Goal: Information Seeking & Learning: Understand process/instructions

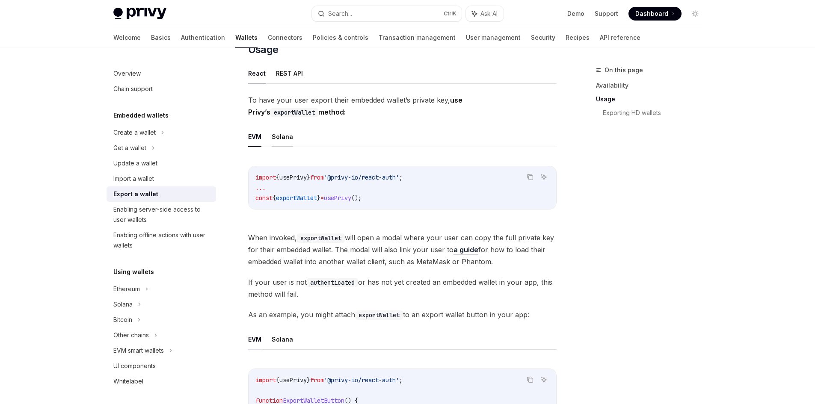
scroll to position [171, 0]
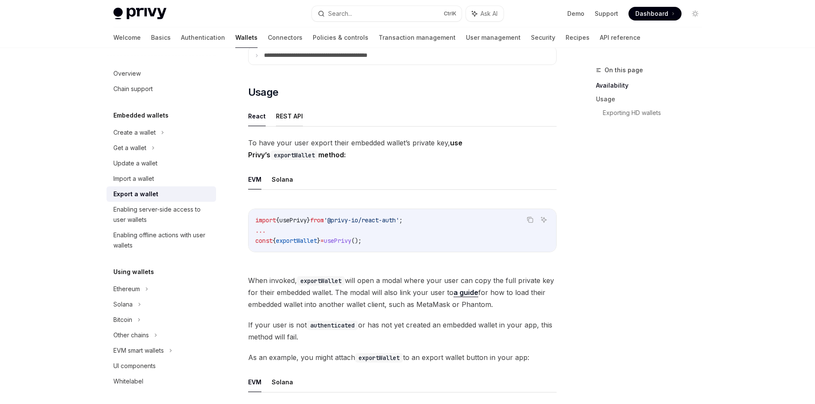
click at [290, 120] on button "REST API" at bounding box center [289, 116] width 27 height 20
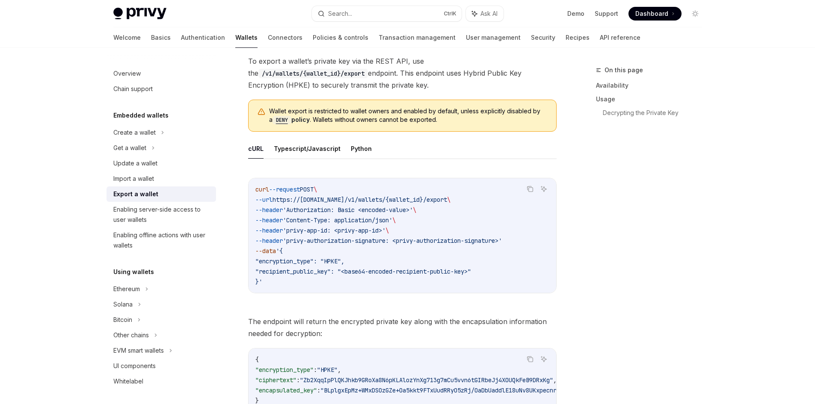
scroll to position [257, 0]
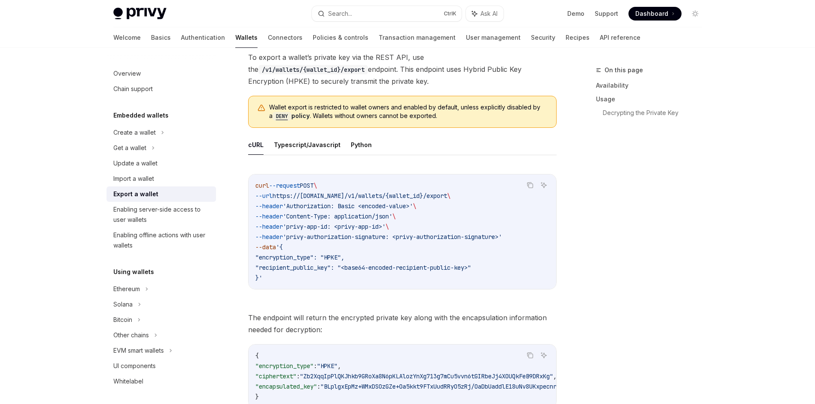
drag, startPoint x: 252, startPoint y: 179, endPoint x: 358, endPoint y: 282, distance: 147.3
click at [358, 282] on div "curl --request POST \ --url https://[DOMAIN_NAME]/v1/wallets/{wallet_id}/export…" at bounding box center [403, 232] width 308 height 115
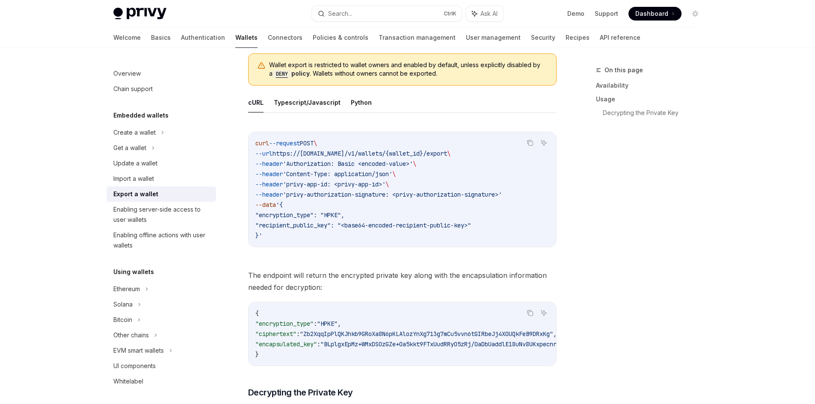
scroll to position [299, 0]
click at [328, 181] on span "'privy-app-id: <privy-app-id>'" at bounding box center [334, 184] width 103 height 8
click at [276, 237] on code "curl --request POST \ --url https://[DOMAIN_NAME]/v1/wallets/{wallet_id}/export…" at bounding box center [402, 189] width 294 height 103
drag, startPoint x: 276, startPoint y: 217, endPoint x: 251, endPoint y: 144, distance: 77.3
click at [251, 144] on div "curl --request POST \ --url https://[DOMAIN_NAME]/v1/wallets/{wallet_id}/export…" at bounding box center [403, 189] width 308 height 115
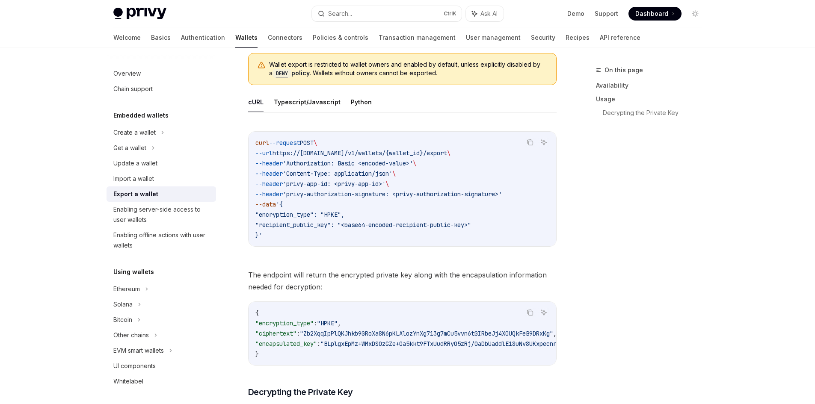
copy code "curl --request POST \ --url https://[DOMAIN_NAME]/v1/wallets/{wallet_id}/export…"
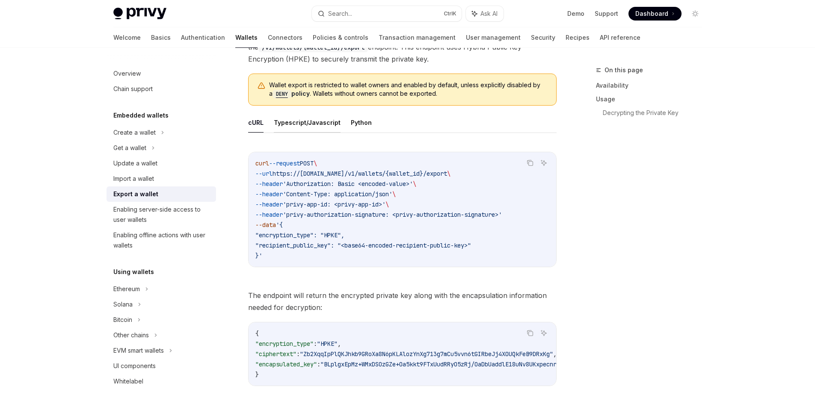
scroll to position [214, 0]
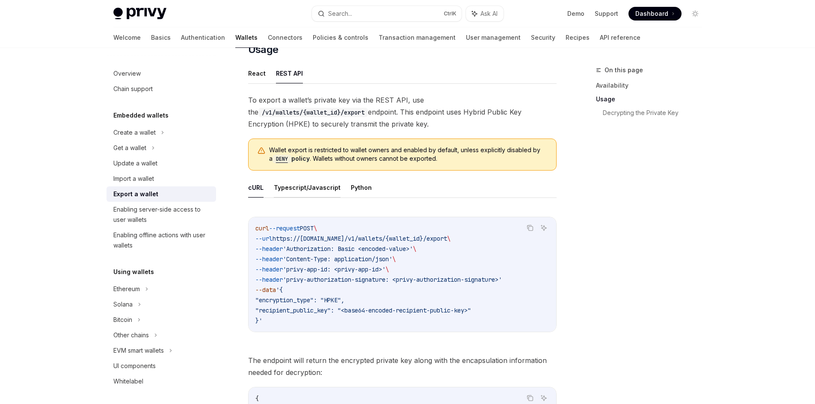
click at [300, 194] on button "Typescript/Javascript" at bounding box center [307, 188] width 67 height 20
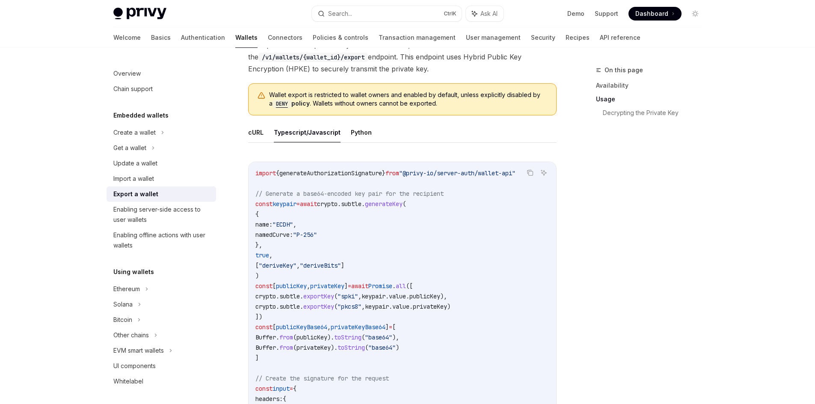
scroll to position [214, 0]
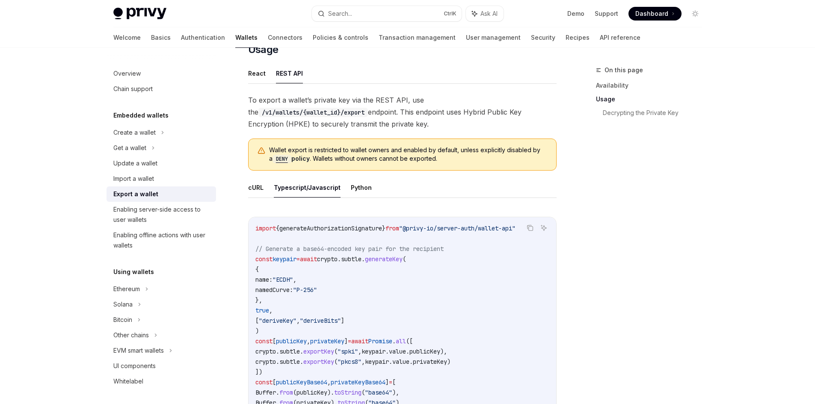
click at [265, 189] on ul "cURL Typescript/Javascript Python" at bounding box center [402, 188] width 308 height 21
click at [259, 190] on button "cURL" at bounding box center [255, 188] width 15 height 20
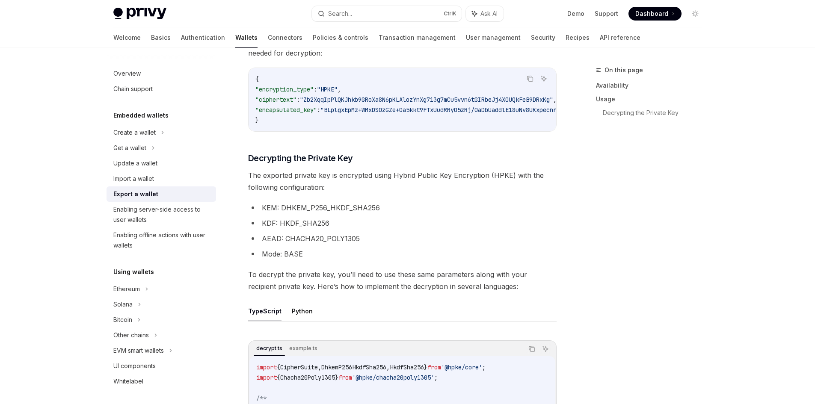
scroll to position [513, 0]
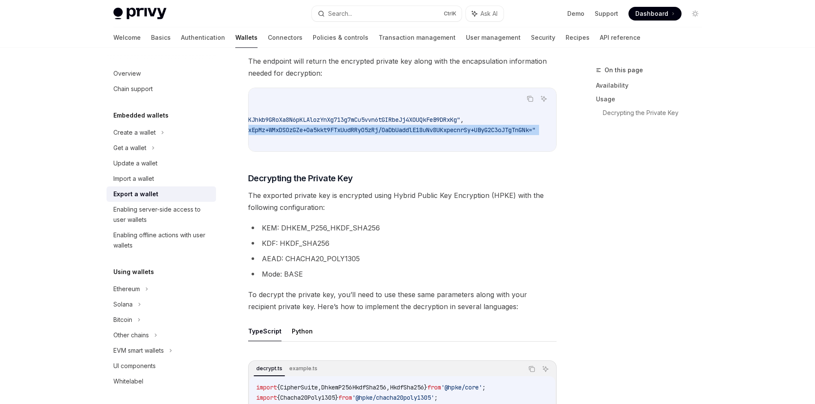
drag, startPoint x: 353, startPoint y: 133, endPoint x: 537, endPoint y: 134, distance: 184.0
click at [549, 136] on code "{ "encryption_type" : "HPKE" , "ciphertext" : "Zb2XqqIpPlQKJhkb9GRoXa8N6pKLAloz…" at bounding box center [360, 119] width 394 height 51
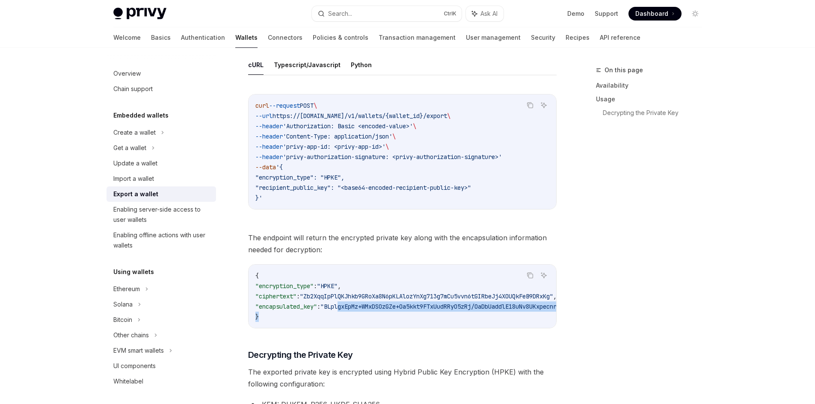
scroll to position [335, 0]
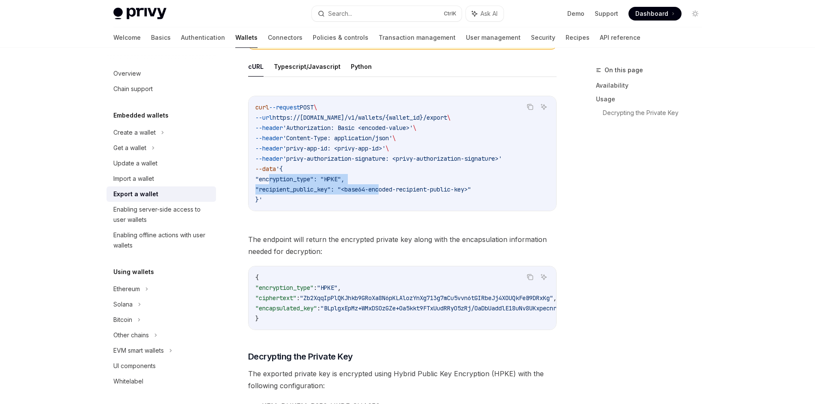
drag, startPoint x: 269, startPoint y: 179, endPoint x: 385, endPoint y: 191, distance: 116.5
click at [385, 191] on code "curl --request POST \ --url https://[DOMAIN_NAME]/v1/wallets/{wallet_id}/export…" at bounding box center [402, 153] width 294 height 103
click at [296, 68] on button "Typescript/Javascript" at bounding box center [307, 66] width 67 height 20
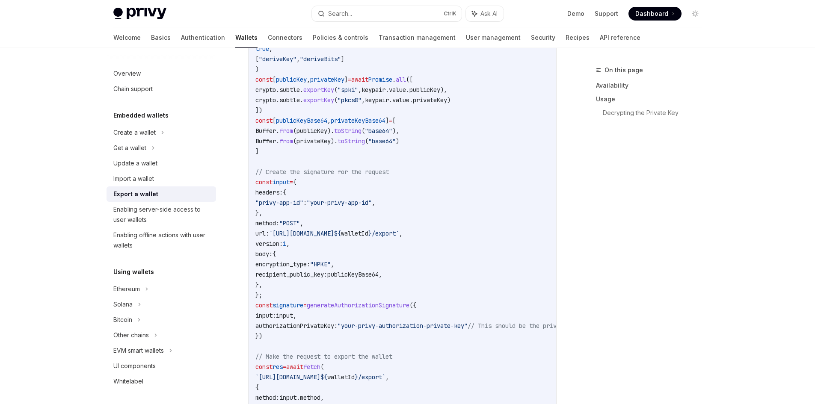
scroll to position [421, 0]
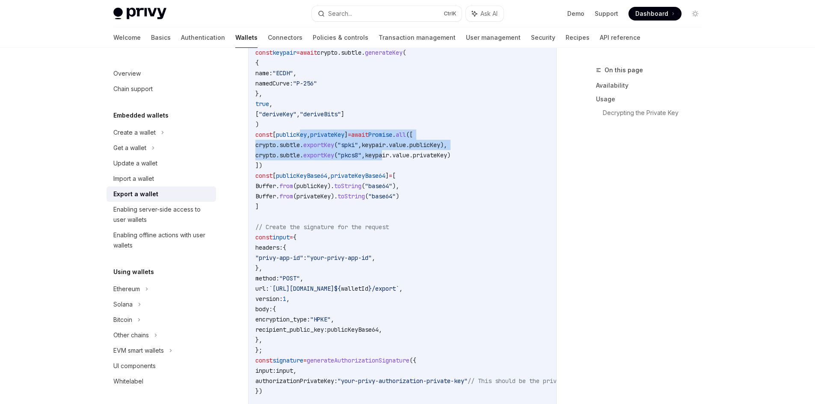
drag, startPoint x: 325, startPoint y: 139, endPoint x: 396, endPoint y: 163, distance: 74.8
click at [400, 154] on code "import { generateAuthorizationSignature } from "@privy-io/server-auth/wallet-ap…" at bounding box center [472, 299] width 435 height 565
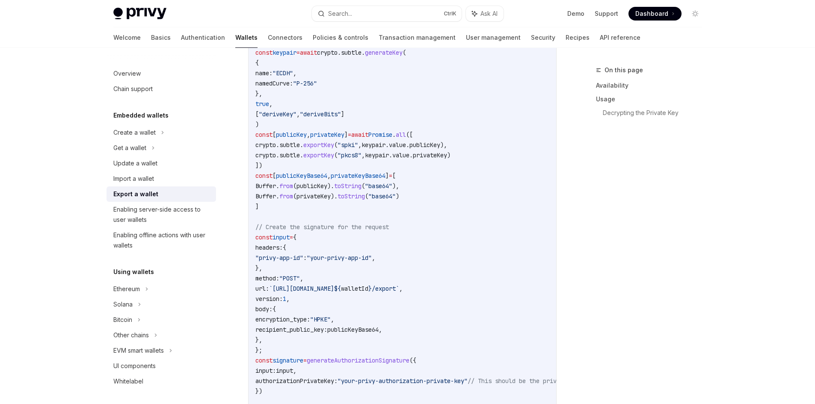
click at [385, 172] on span "privateKeyBase64" at bounding box center [358, 176] width 55 height 8
drag, startPoint x: 258, startPoint y: 148, endPoint x: 355, endPoint y: 154, distance: 96.9
click at [355, 154] on code "import { generateAuthorizationSignature } from "@privy-io/server-auth/wallet-ap…" at bounding box center [472, 299] width 435 height 565
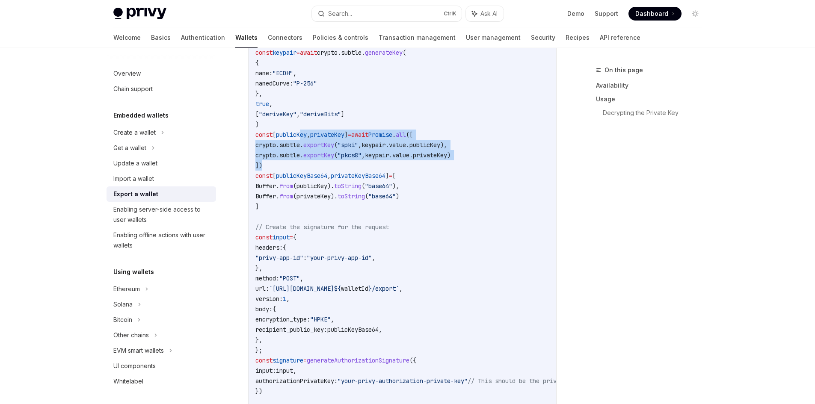
drag, startPoint x: 483, startPoint y: 161, endPoint x: 300, endPoint y: 136, distance: 184.7
click at [300, 136] on code "import { generateAuthorizationSignature } from "@privy-io/server-auth/wallet-ap…" at bounding box center [472, 299] width 435 height 565
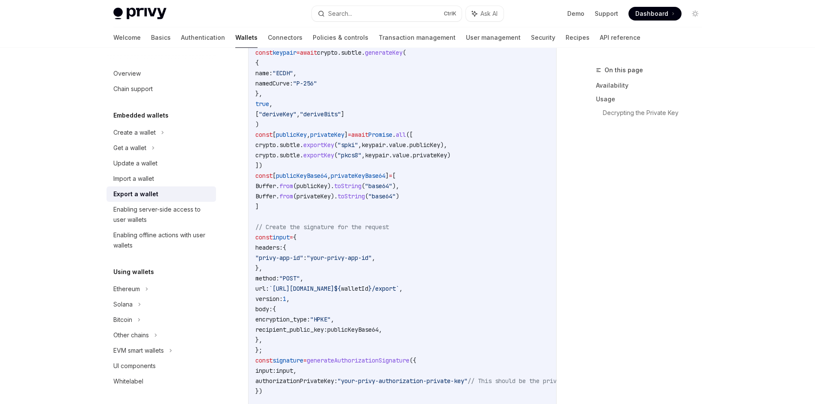
click at [365, 174] on span "privateKeyBase64" at bounding box center [358, 176] width 55 height 8
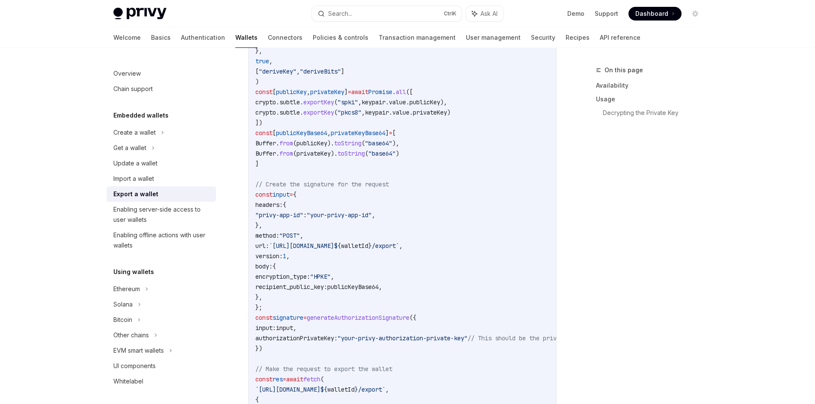
click at [299, 132] on span "publicKeyBase64" at bounding box center [301, 133] width 51 height 8
drag, startPoint x: 314, startPoint y: 103, endPoint x: 325, endPoint y: 102, distance: 11.1
click at [325, 102] on span "exportKey" at bounding box center [318, 102] width 31 height 8
click at [279, 104] on span "." at bounding box center [277, 102] width 3 height 8
drag, startPoint x: 282, startPoint y: 105, endPoint x: 321, endPoint y: 106, distance: 38.9
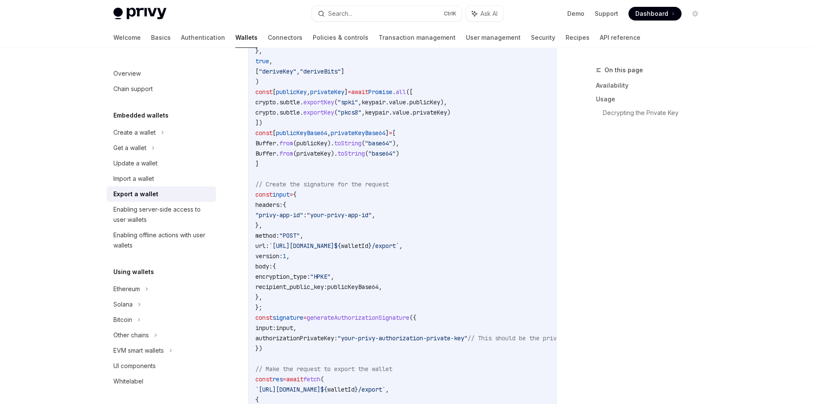
click at [319, 105] on span "crypto . subtle . exportKey ( "spki" , keypair . value . publicKey )," at bounding box center [351, 102] width 192 height 8
click at [326, 106] on code "import { generateAuthorizationSignature } from "@privy-io/server-auth/wallet-ap…" at bounding box center [472, 256] width 435 height 565
click at [334, 104] on span "exportKey" at bounding box center [318, 102] width 31 height 8
click at [358, 102] on span ""spki"" at bounding box center [348, 102] width 21 height 8
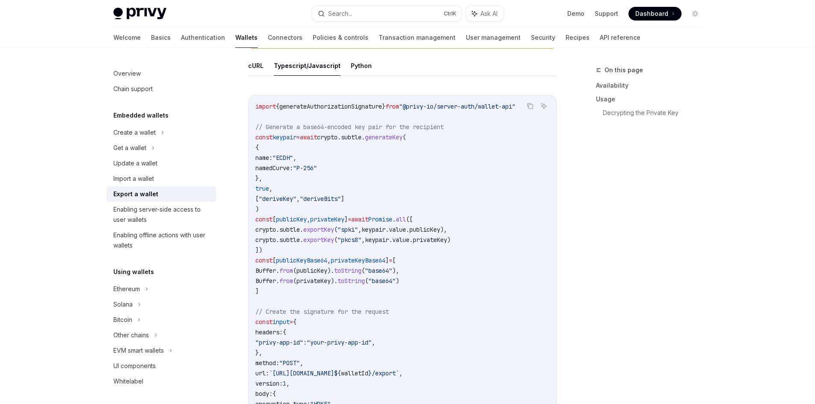
scroll to position [335, 0]
drag, startPoint x: 323, startPoint y: 139, endPoint x: 397, endPoint y: 139, distance: 74.0
click at [397, 139] on span "const keypair = await crypto . subtle . generateKey (" at bounding box center [330, 138] width 151 height 8
drag, startPoint x: 263, startPoint y: 160, endPoint x: 323, endPoint y: 180, distance: 63.6
click at [323, 180] on code "import { generateAuthorizationSignature } from "@privy-io/server-auth/wallet-ap…" at bounding box center [472, 384] width 435 height 565
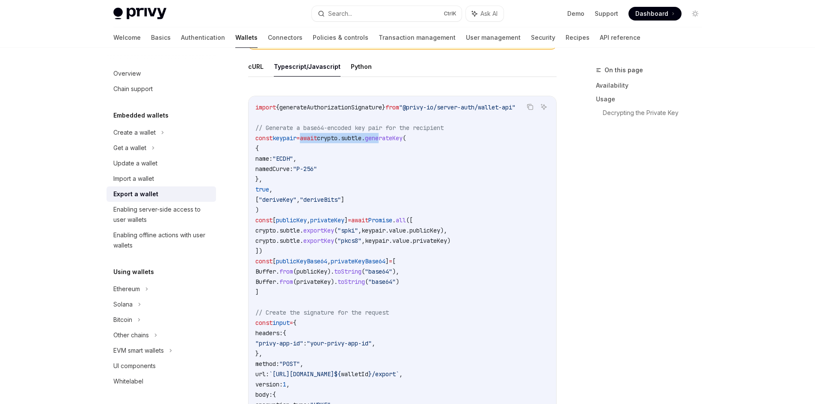
drag, startPoint x: 259, startPoint y: 189, endPoint x: 285, endPoint y: 188, distance: 26.1
click at [282, 188] on code "import { generateAuthorizationSignature } from "@privy-io/server-auth/wallet-ap…" at bounding box center [472, 384] width 435 height 565
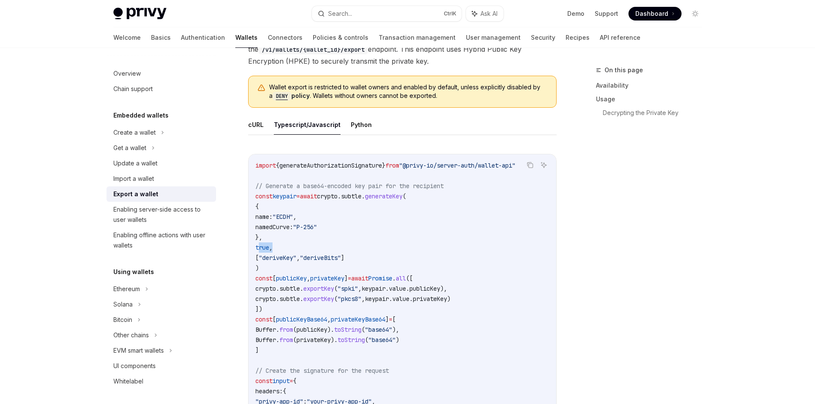
scroll to position [292, 0]
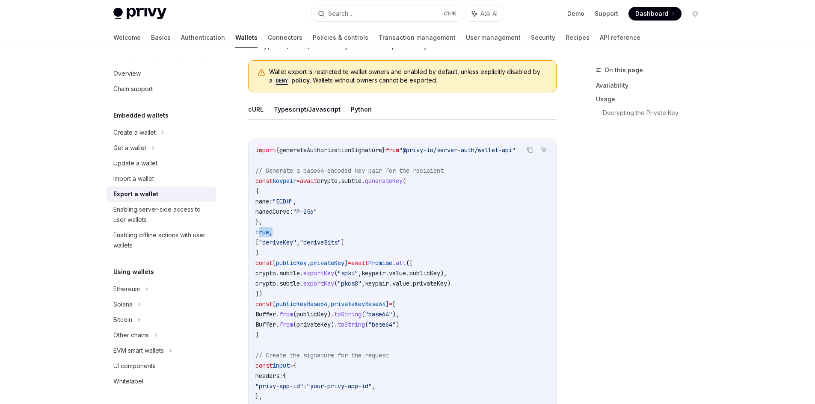
click at [261, 116] on button "cURL" at bounding box center [255, 109] width 15 height 20
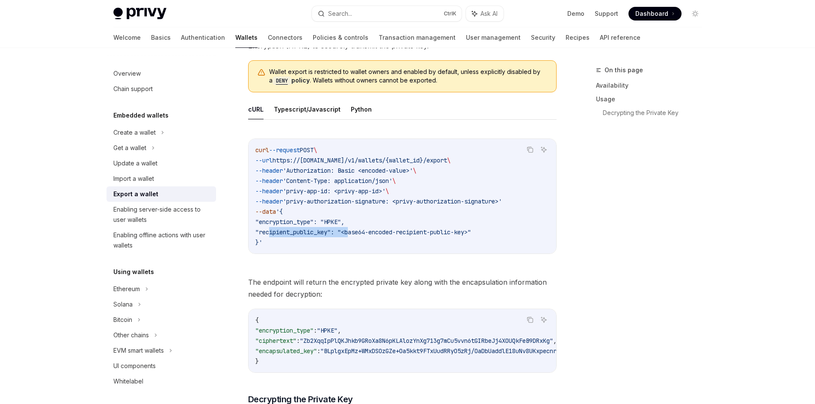
drag, startPoint x: 291, startPoint y: 228, endPoint x: 352, endPoint y: 229, distance: 60.3
click at [352, 229] on span ""recipient_public_key": "<base64-encoded-recipient-public-key>"" at bounding box center [363, 232] width 216 height 8
click at [302, 108] on button "Typescript/Javascript" at bounding box center [307, 109] width 67 height 20
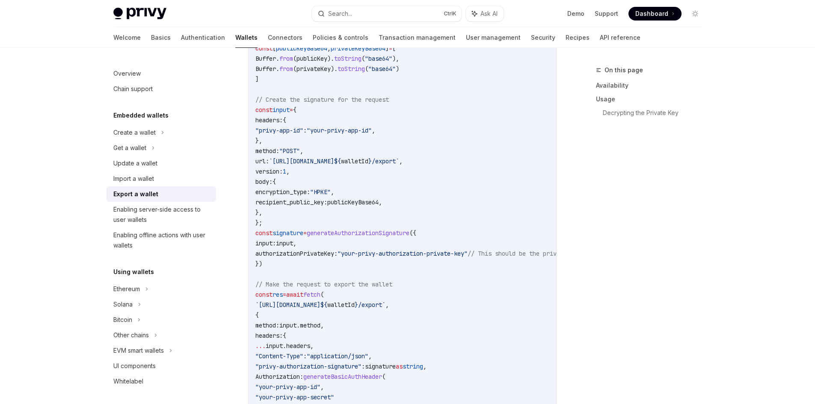
click at [370, 199] on span "publicKeyBase64" at bounding box center [352, 203] width 51 height 8
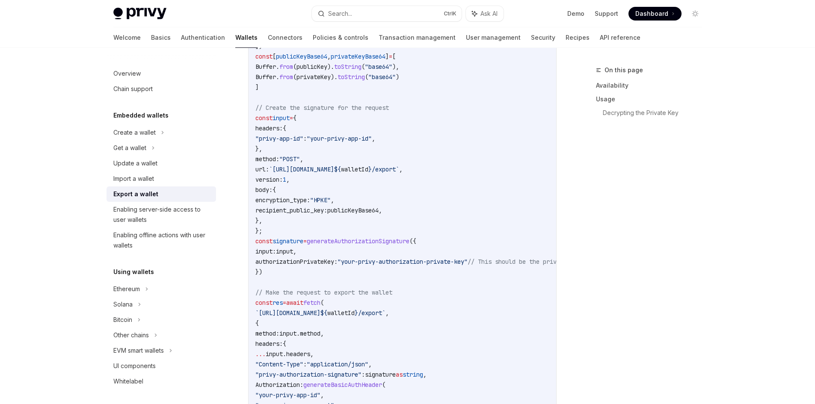
scroll to position [420, 0]
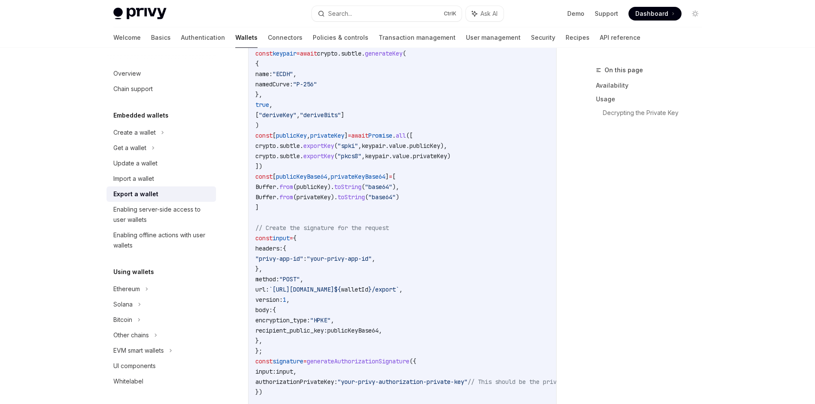
click at [289, 181] on code "import { generateAuthorizationSignature } from "@privy-io/server-auth/wallet-ap…" at bounding box center [472, 300] width 435 height 565
drag, startPoint x: 261, startPoint y: 185, endPoint x: 438, endPoint y: 199, distance: 177.7
click at [438, 199] on code "import { generateAuthorizationSignature } from "@privy-io/server-auth/wallet-ap…" at bounding box center [472, 300] width 435 height 565
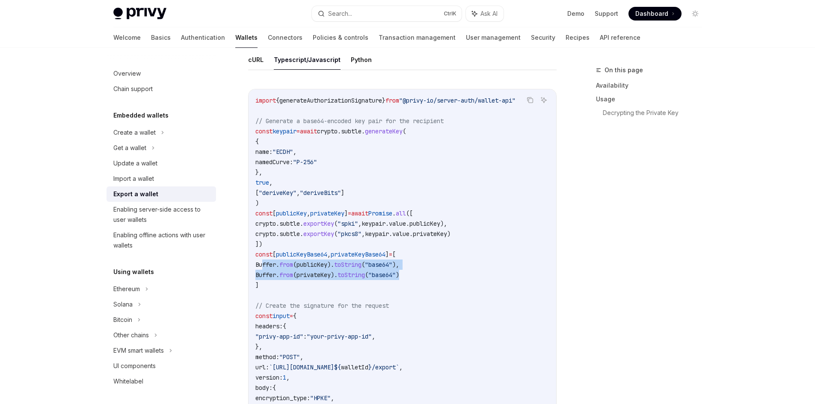
scroll to position [334, 0]
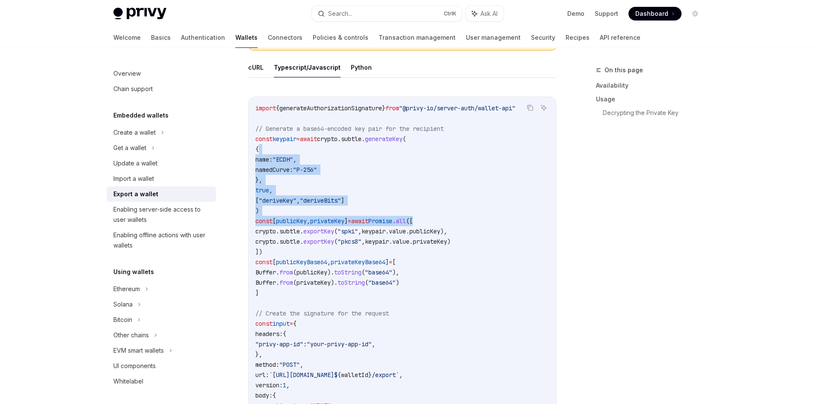
drag, startPoint x: 450, startPoint y: 225, endPoint x: 273, endPoint y: 154, distance: 191.2
click at [273, 154] on code "import { generateAuthorizationSignature } from "@privy-io/server-auth/wallet-ap…" at bounding box center [472, 385] width 435 height 565
click at [256, 69] on button "cURL" at bounding box center [255, 67] width 15 height 20
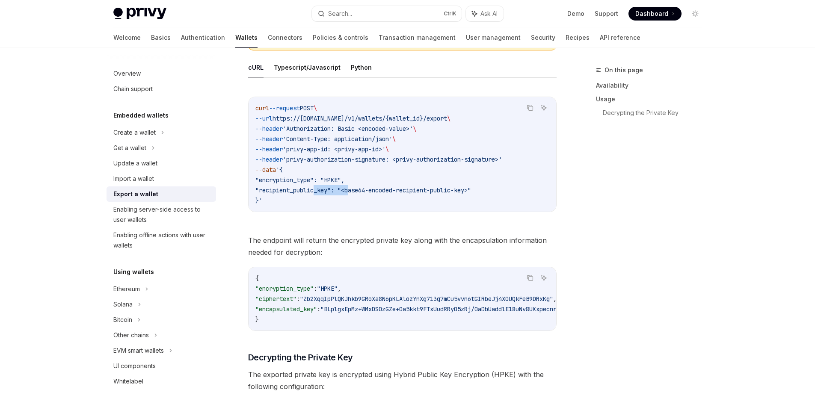
drag, startPoint x: 320, startPoint y: 186, endPoint x: 370, endPoint y: 192, distance: 50.0
click at [370, 193] on code "curl --request POST \ --url https://[DOMAIN_NAME]/v1/wallets/{wallet_id}/export…" at bounding box center [402, 154] width 294 height 103
click at [385, 193] on span ""recipient_public_key": "<base64-encoded-recipient-public-key>"" at bounding box center [363, 191] width 216 height 8
drag, startPoint x: 355, startPoint y: 192, endPoint x: 530, endPoint y: 182, distance: 175.3
click at [530, 182] on code "curl --request POST \ --url https://[DOMAIN_NAME]/v1/wallets/{wallet_id}/export…" at bounding box center [402, 154] width 294 height 103
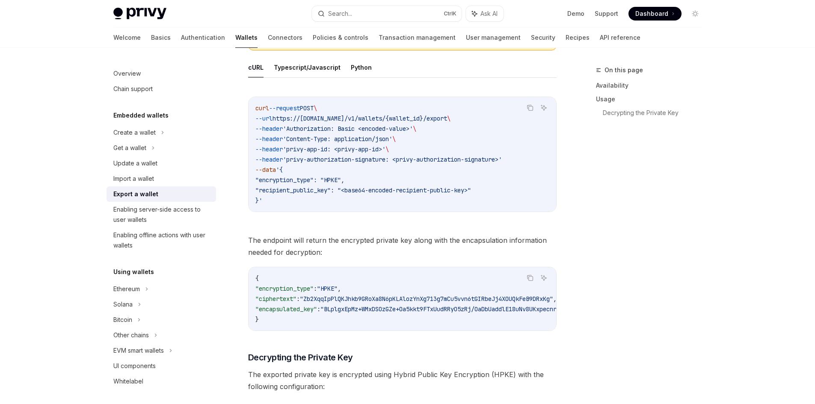
click at [453, 197] on code "curl --request POST \ --url https://[DOMAIN_NAME]/v1/wallets/{wallet_id}/export…" at bounding box center [402, 154] width 294 height 103
click at [436, 192] on span ""recipient_public_key": "<base64-encoded-recipient-public-key>"" at bounding box center [363, 191] width 216 height 8
drag, startPoint x: 494, startPoint y: 197, endPoint x: 383, endPoint y: 189, distance: 111.1
click at [383, 189] on code "curl --request POST \ --url https://[DOMAIN_NAME]/v1/wallets/{wallet_id}/export…" at bounding box center [402, 154] width 294 height 103
click at [300, 71] on button "Typescript/Javascript" at bounding box center [307, 67] width 67 height 20
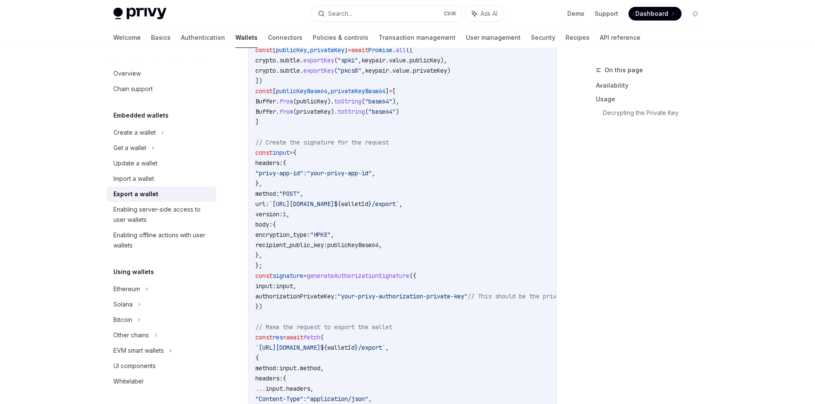
click at [334, 204] on span "`[URL][DOMAIN_NAME]" at bounding box center [301, 204] width 65 height 8
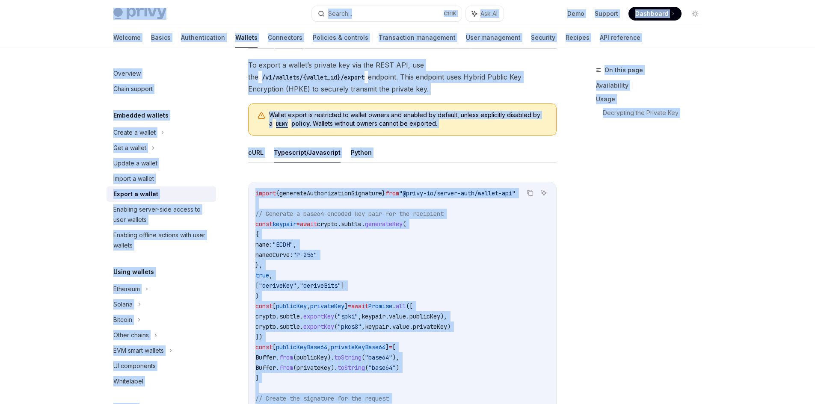
scroll to position [249, 0]
click at [462, 190] on span ""@privy-io/server-auth/wallet-api"" at bounding box center [457, 194] width 116 height 8
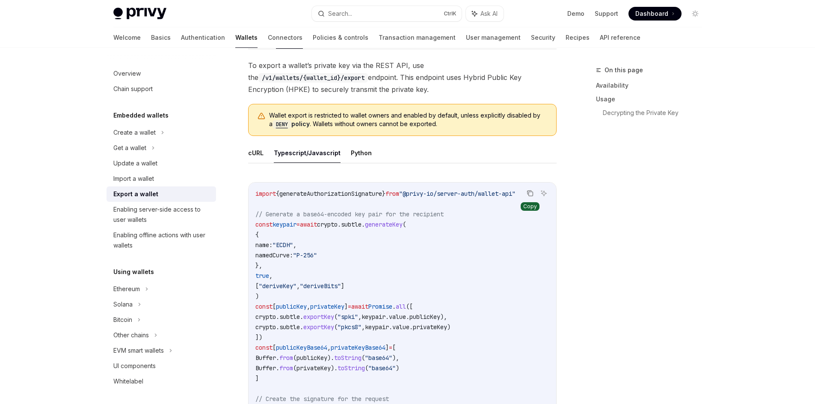
click at [530, 195] on icon "Copy the contents from the code block" at bounding box center [530, 193] width 7 height 7
drag, startPoint x: 426, startPoint y: 193, endPoint x: 492, endPoint y: 195, distance: 65.5
click at [487, 194] on span ""@privy-io/server-auth/wallet-api"" at bounding box center [457, 194] width 116 height 8
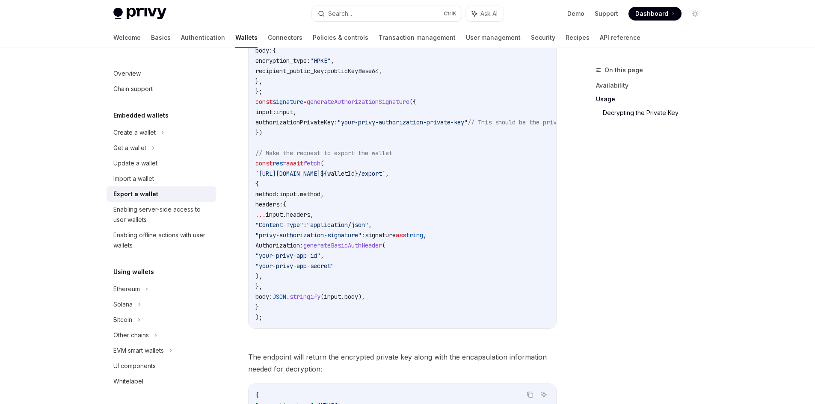
scroll to position [634, 0]
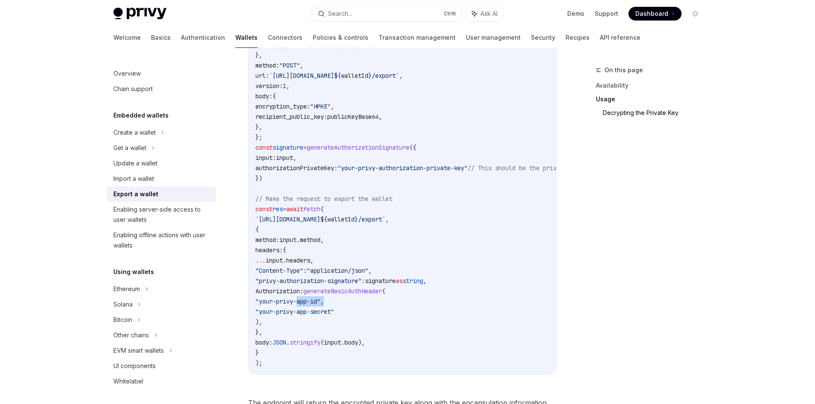
drag, startPoint x: 323, startPoint y: 305, endPoint x: 290, endPoint y: 306, distance: 33.0
click at [288, 306] on code "import { generateAuthorizationSignature } from "@privy-io/server-auth/wallet-ap…" at bounding box center [472, 86] width 435 height 565
click at [334, 315] on span ""your-privy-app-secret"" at bounding box center [294, 312] width 79 height 8
drag, startPoint x: 364, startPoint y: 317, endPoint x: 292, endPoint y: 308, distance: 71.9
click at [292, 308] on code "import { generateAuthorizationSignature } from "@privy-io/server-auth/wallet-ap…" at bounding box center [472, 86] width 435 height 565
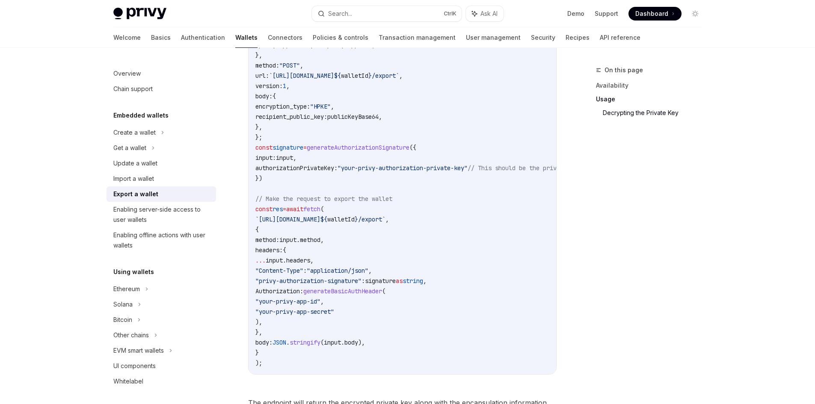
click at [333, 308] on span ""your-privy-app-secret"" at bounding box center [294, 312] width 79 height 8
drag, startPoint x: 285, startPoint y: 303, endPoint x: 381, endPoint y: 310, distance: 96.1
click at [380, 309] on code "import { generateAuthorizationSignature } from "@privy-io/server-auth/wallet-ap…" at bounding box center [472, 86] width 435 height 565
click at [399, 319] on code "import { generateAuthorizationSignature } from "@privy-io/server-auth/wallet-ap…" at bounding box center [472, 86] width 435 height 565
drag, startPoint x: 347, startPoint y: 285, endPoint x: 402, endPoint y: 295, distance: 56.6
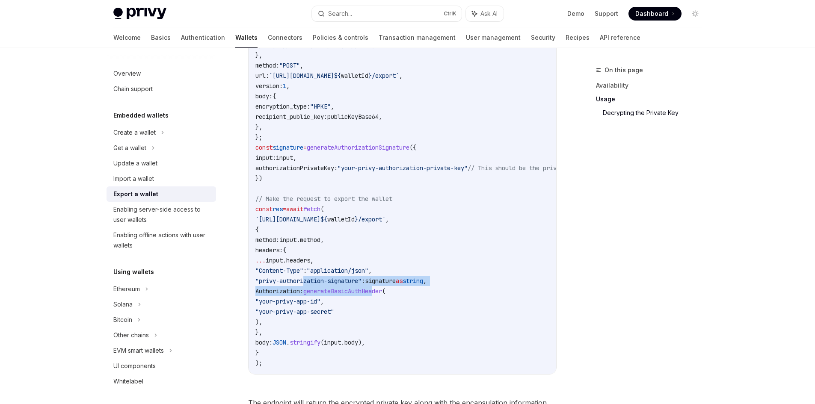
click at [402, 295] on code "import { generateAuthorizationSignature } from "@privy-io/server-auth/wallet-ap…" at bounding box center [472, 86] width 435 height 565
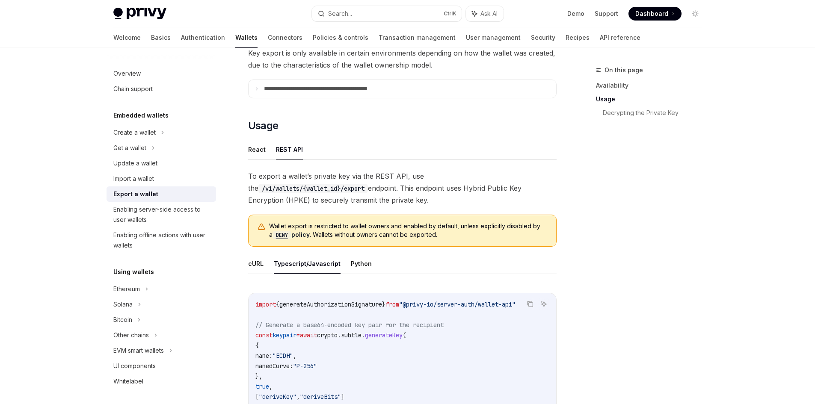
scroll to position [120, 0]
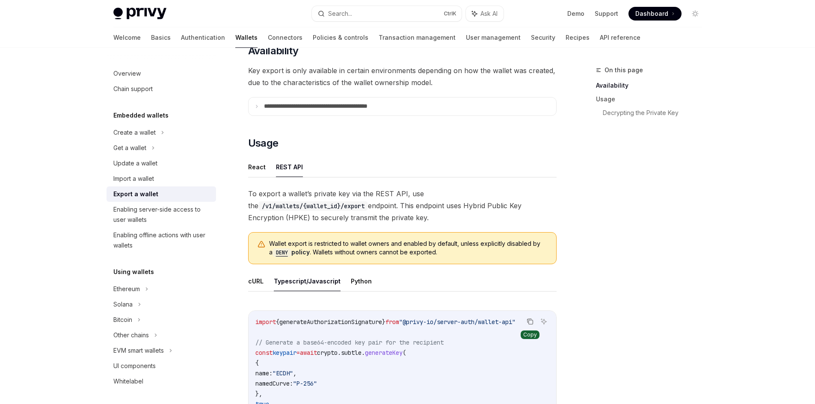
click at [530, 325] on icon "Copy the contents from the code block" at bounding box center [530, 321] width 7 height 7
drag, startPoint x: 443, startPoint y: 323, endPoint x: 483, endPoint y: 328, distance: 40.2
click at [487, 325] on span ""@privy-io/server-auth/wallet-api"" at bounding box center [457, 322] width 116 height 8
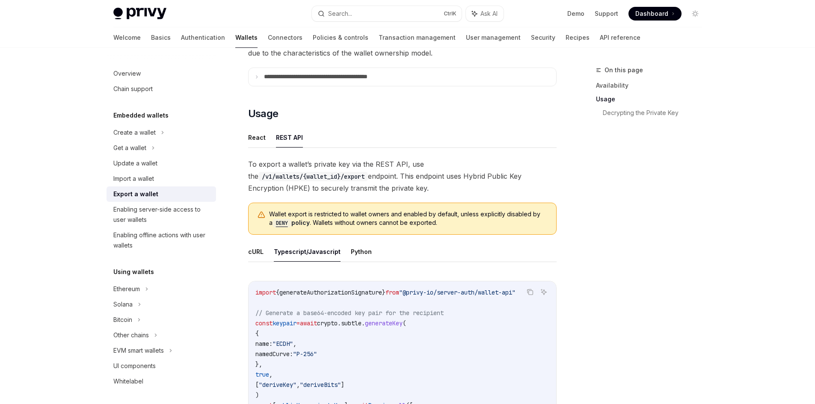
scroll to position [206, 0]
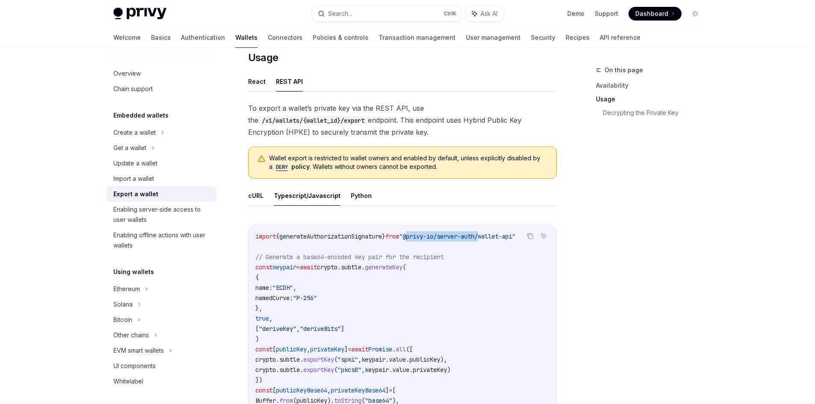
drag, startPoint x: 420, startPoint y: 235, endPoint x: 497, endPoint y: 236, distance: 77.4
click at [497, 236] on span ""@privy-io/server-auth/wallet-api"" at bounding box center [457, 237] width 116 height 8
copy span "@privy-io/server-auth"
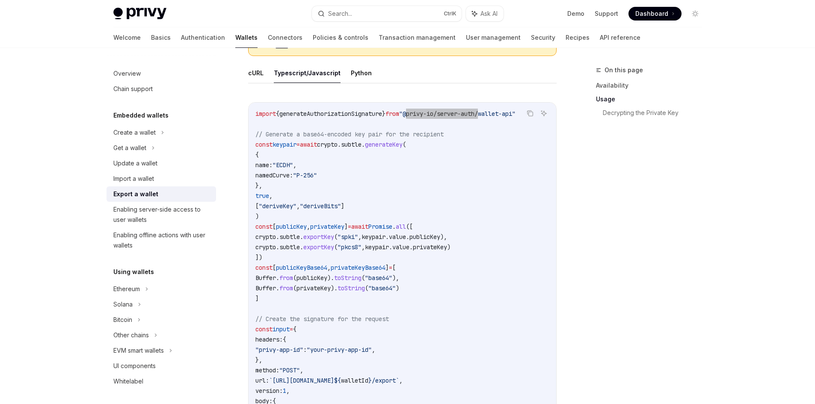
scroll to position [334, 0]
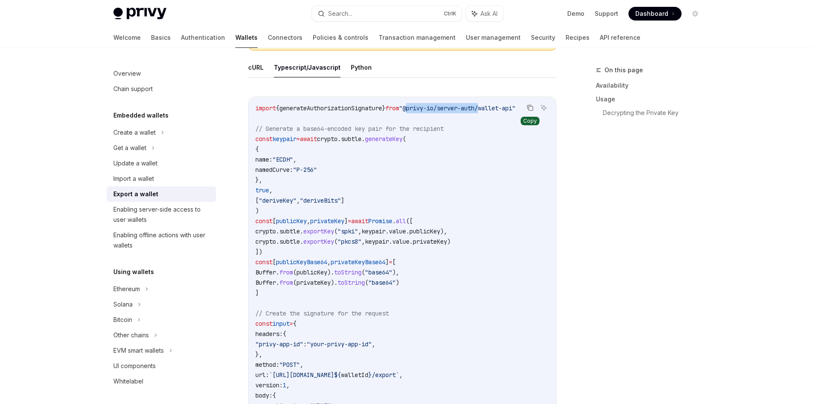
click at [528, 104] on icon "Copy the contents from the code block" at bounding box center [530, 107] width 7 height 7
click at [379, 152] on code "import { generateAuthorizationSignature } from "@privy-io/server-auth/wallet-ap…" at bounding box center [472, 385] width 435 height 565
click at [531, 108] on icon "Copy the contents from the code block" at bounding box center [530, 107] width 7 height 7
click at [319, 109] on span "generateAuthorizationSignature" at bounding box center [330, 108] width 103 height 8
click at [341, 110] on span "generateAuthorizationSignature" at bounding box center [330, 108] width 103 height 8
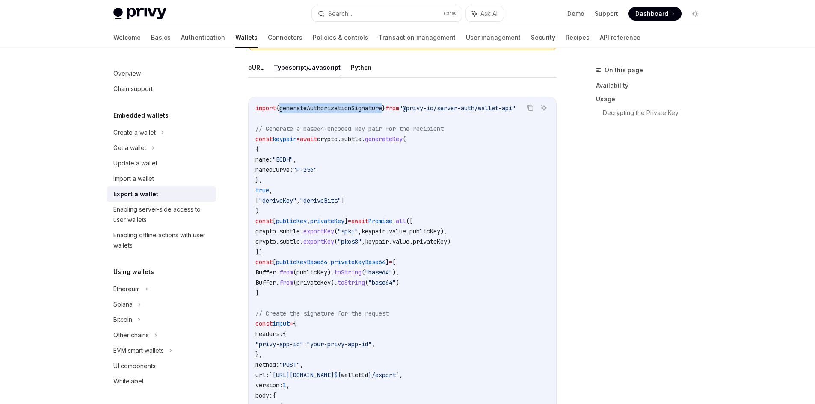
click at [341, 110] on span "generateAuthorizationSignature" at bounding box center [330, 108] width 103 height 8
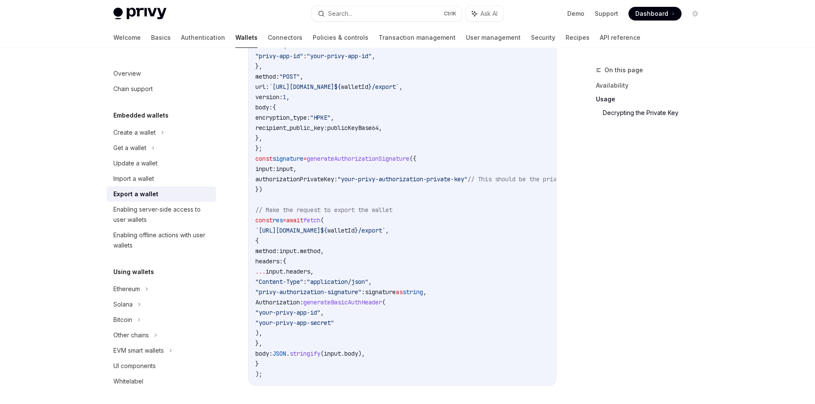
scroll to position [719, 0]
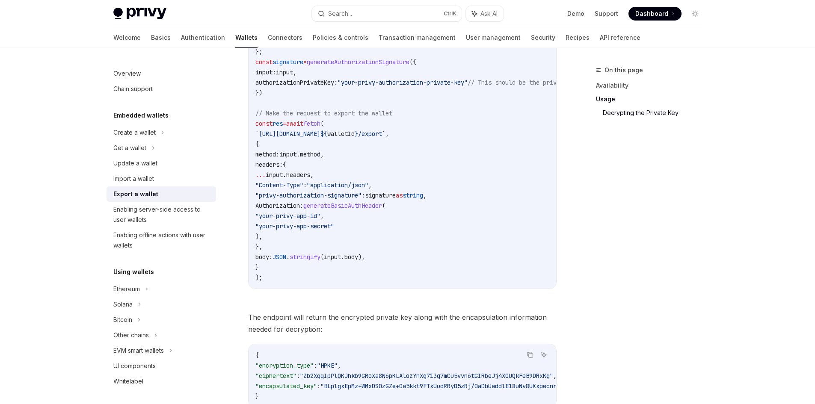
click at [365, 210] on code "import { generateAuthorizationSignature } from "@privy-io/server-auth/wallet-ap…" at bounding box center [472, 0] width 435 height 565
click at [371, 206] on span "generateBasicAuthHeader" at bounding box center [342, 206] width 79 height 8
click at [387, 213] on code "import { generateAuthorizationSignature } from "@privy-io/server-auth/wallet-ap…" at bounding box center [472, 0] width 435 height 565
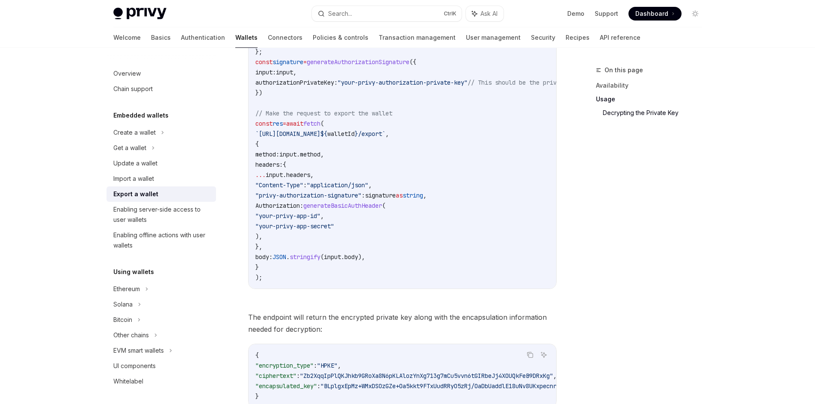
click at [382, 207] on span "generateBasicAuthHeader" at bounding box center [342, 206] width 79 height 8
click at [366, 208] on span "generateBasicAuthHeader" at bounding box center [342, 206] width 79 height 8
click at [439, 157] on code "import { generateAuthorizationSignature } from "@privy-io/server-auth/wallet-ap…" at bounding box center [472, 0] width 435 height 565
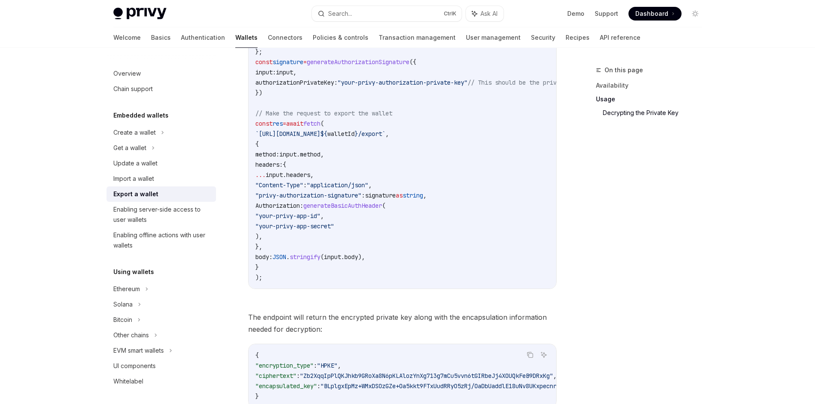
click at [376, 208] on span "generateBasicAuthHeader" at bounding box center [342, 206] width 79 height 8
copy span "generateBasicAuthHeader"
click at [439, 151] on code "import { generateAuthorizationSignature } from "@privy-io/server-auth/wallet-ap…" at bounding box center [472, 0] width 435 height 565
click at [382, 206] on span "generateBasicAuthHeader" at bounding box center [342, 206] width 79 height 8
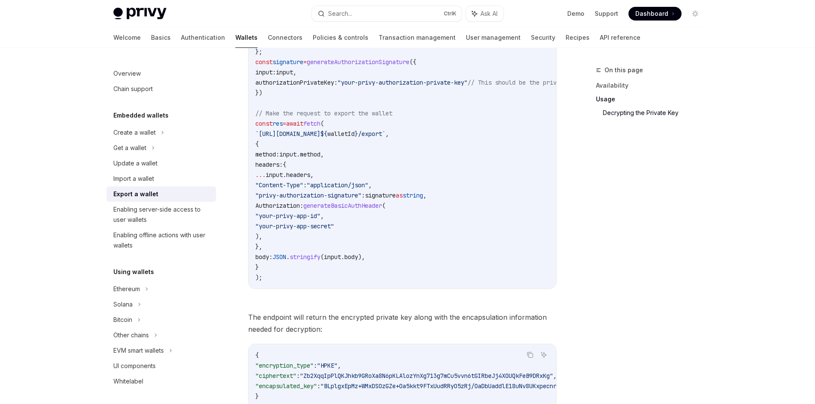
click at [382, 206] on span "generateBasicAuthHeader" at bounding box center [342, 206] width 79 height 8
copy span "generateBasicAuthHeader"
click at [440, 231] on code "import { generateAuthorizationSignature } from "@privy-io/server-auth/wallet-ap…" at bounding box center [472, 0] width 435 height 565
drag, startPoint x: 422, startPoint y: 225, endPoint x: 314, endPoint y: 132, distance: 142.3
click at [314, 132] on code "import { generateAuthorizationSignature } from "@privy-io/server-auth/wallet-ap…" at bounding box center [472, 0] width 435 height 565
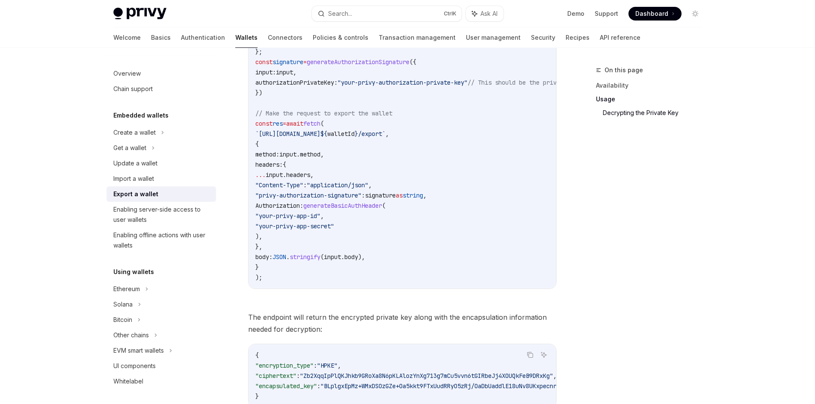
click at [421, 189] on code "import { generateAuthorizationSignature } from "@privy-io/server-auth/wallet-ap…" at bounding box center [472, 0] width 435 height 565
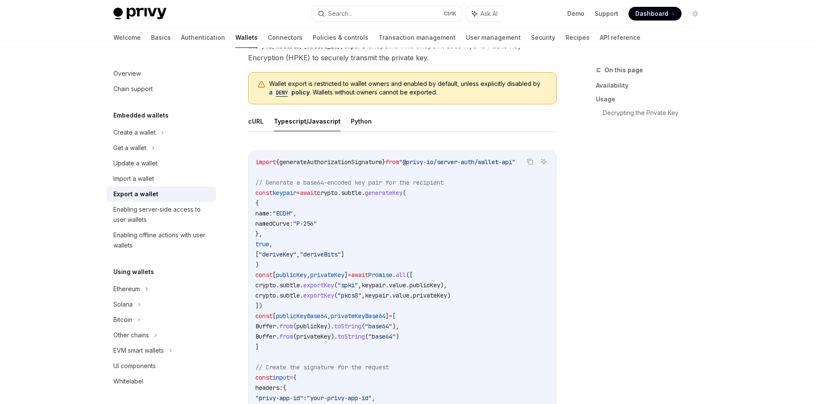
scroll to position [249, 0]
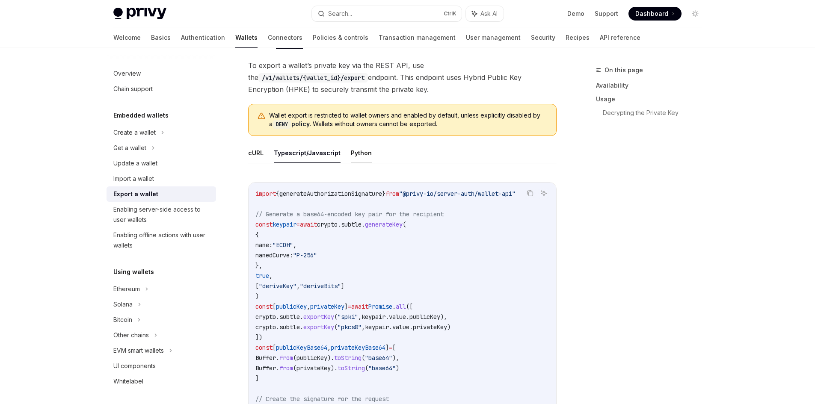
click at [353, 152] on button "Python" at bounding box center [361, 153] width 21 height 20
type textarea "*"
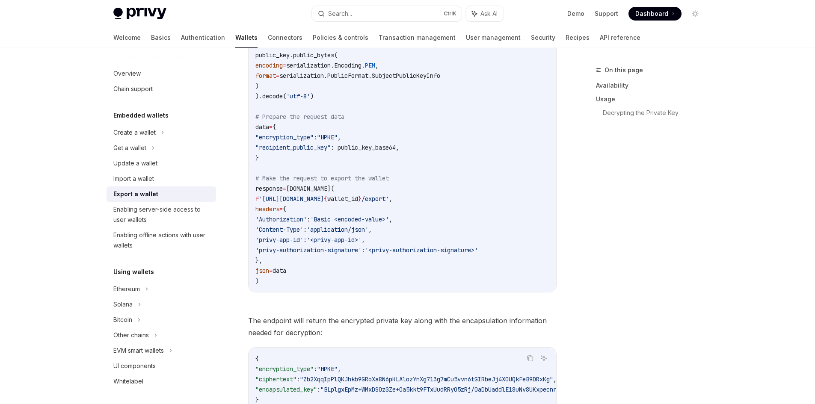
scroll to position [505, 0]
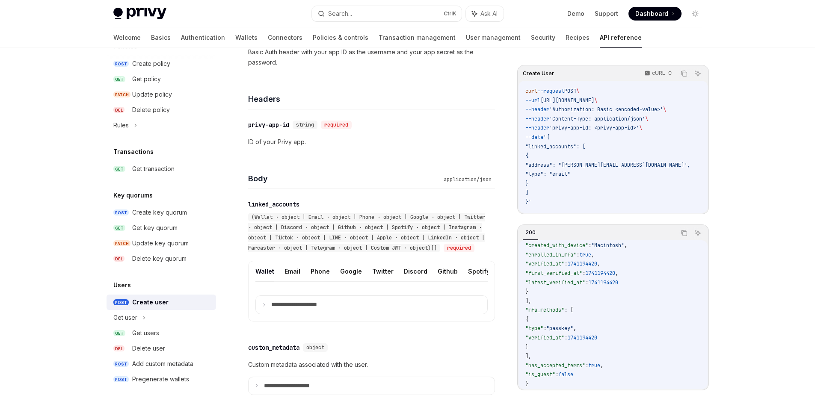
scroll to position [128, 0]
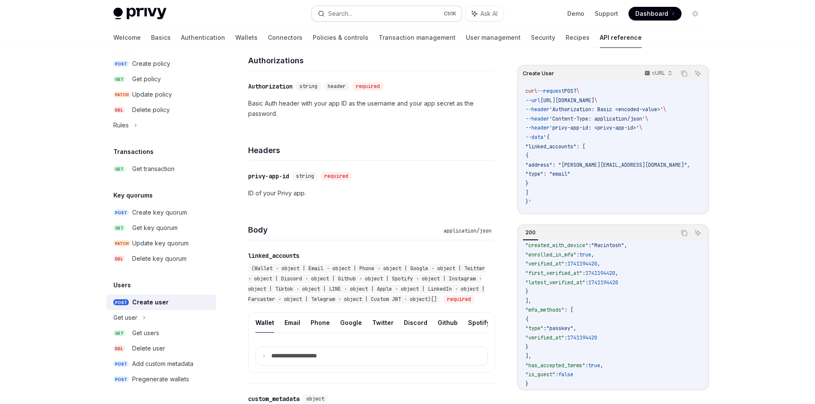
click at [387, 10] on button "Search... Ctrl K" at bounding box center [387, 13] width 150 height 15
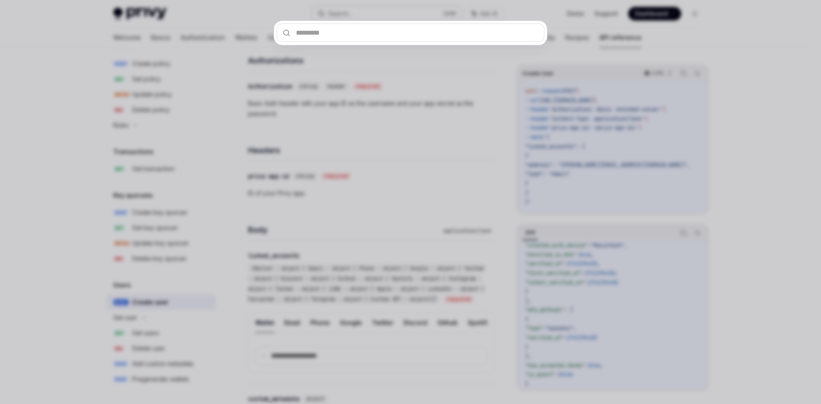
type input "**********"
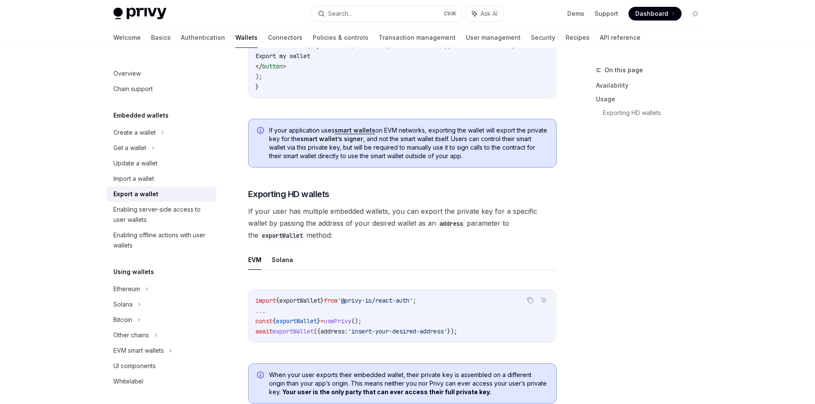
scroll to position [775, 0]
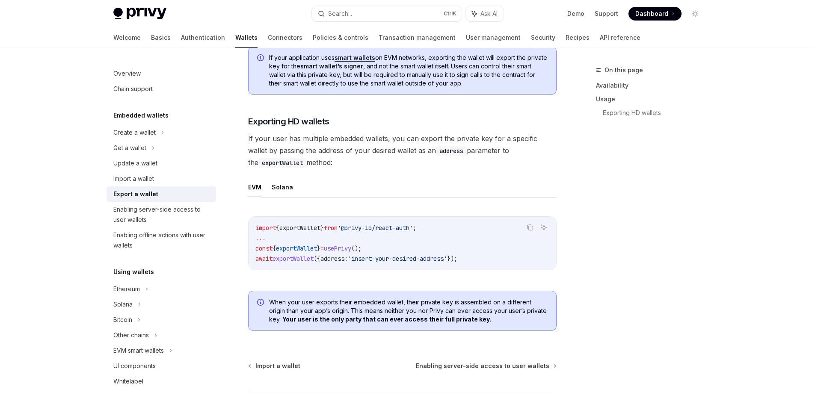
click at [292, 193] on ul "EVM Solana" at bounding box center [402, 187] width 308 height 21
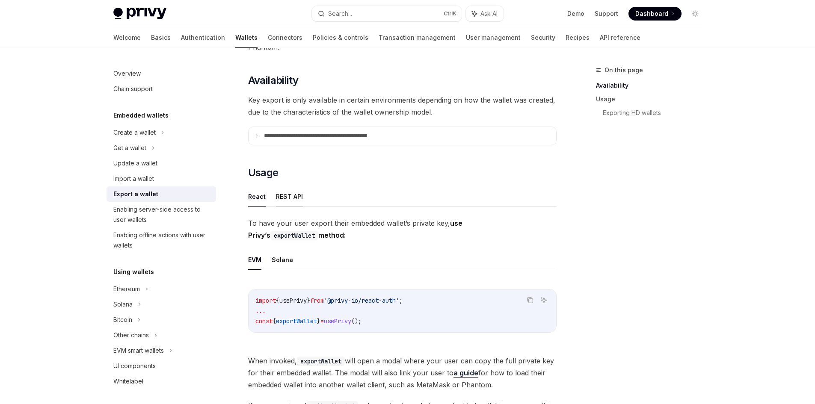
click at [287, 194] on button "REST API" at bounding box center [289, 197] width 27 height 20
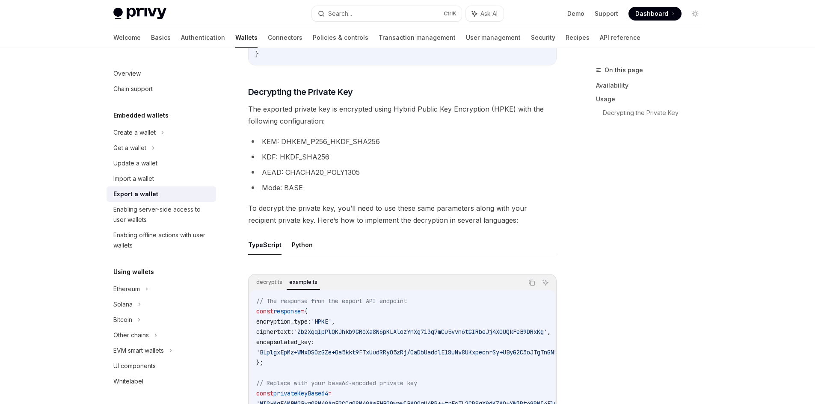
scroll to position [573, 0]
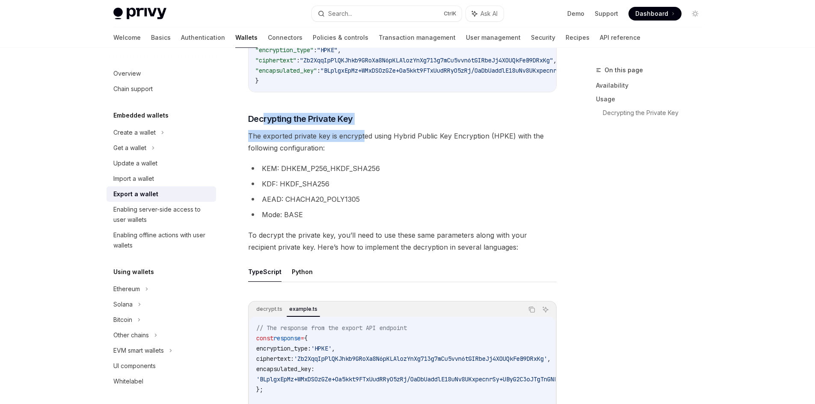
drag, startPoint x: 262, startPoint y: 126, endPoint x: 363, endPoint y: 132, distance: 100.7
click at [362, 132] on div "To export a wallet’s private key via the REST API, use the /v1/wallets/{wallet_…" at bounding box center [402, 152] width 308 height 835
click at [276, 119] on span "Decrypting the Private Key" at bounding box center [300, 119] width 105 height 12
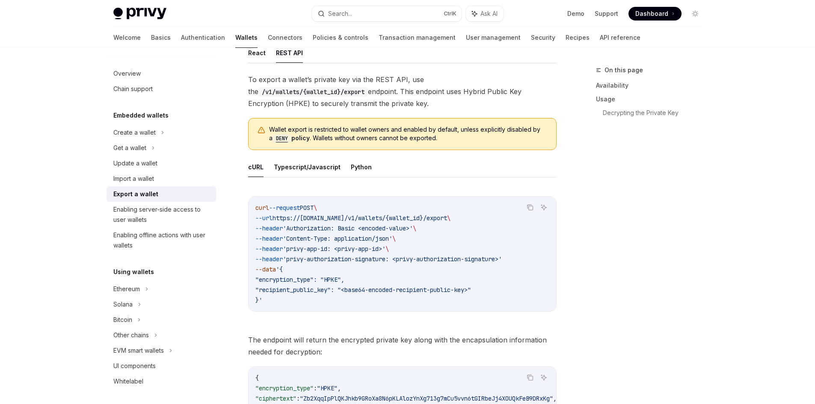
scroll to position [196, 0]
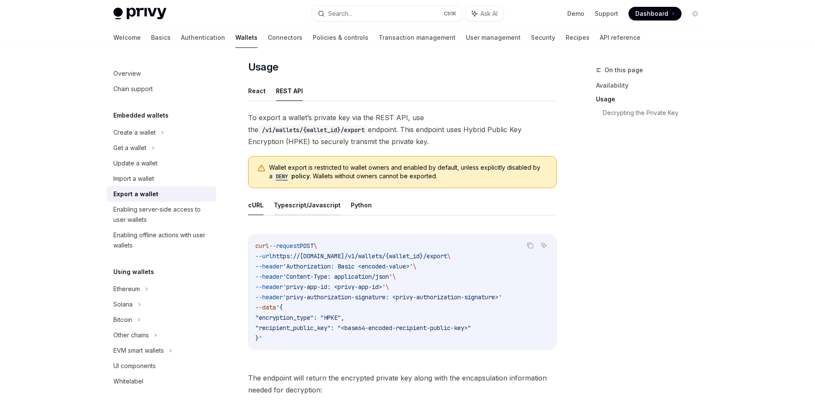
click at [300, 213] on button "Typescript/Javascript" at bounding box center [307, 205] width 67 height 20
type textarea "*"
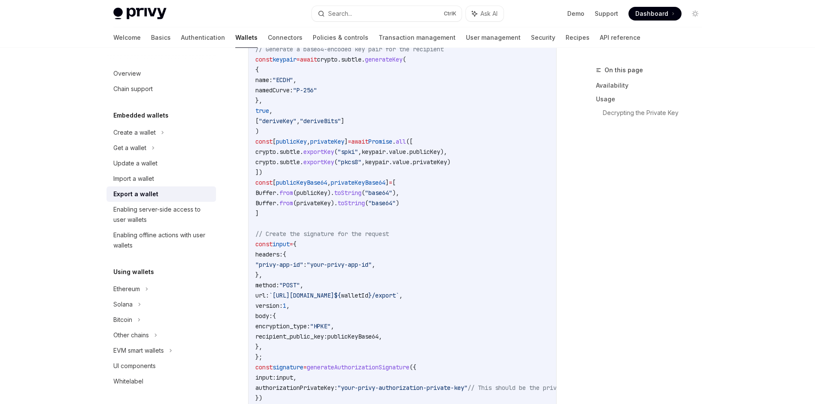
scroll to position [368, 0]
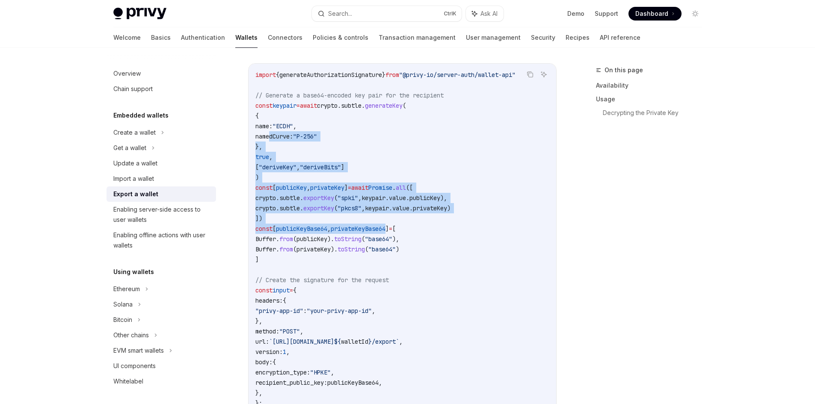
drag, startPoint x: 269, startPoint y: 133, endPoint x: 397, endPoint y: 233, distance: 162.5
click at [397, 233] on code "import { generateAuthorizationSignature } from "@privy-io/server-auth/wallet-ap…" at bounding box center [472, 352] width 435 height 565
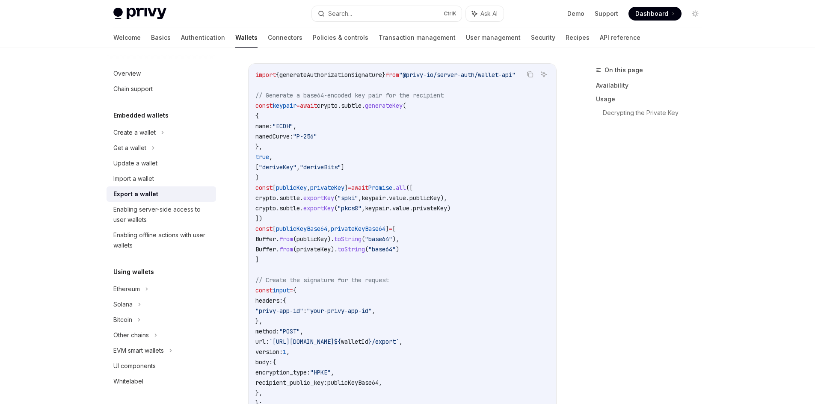
click at [443, 245] on code "import { generateAuthorizationSignature } from "@privy-io/server-auth/wallet-ap…" at bounding box center [472, 352] width 435 height 565
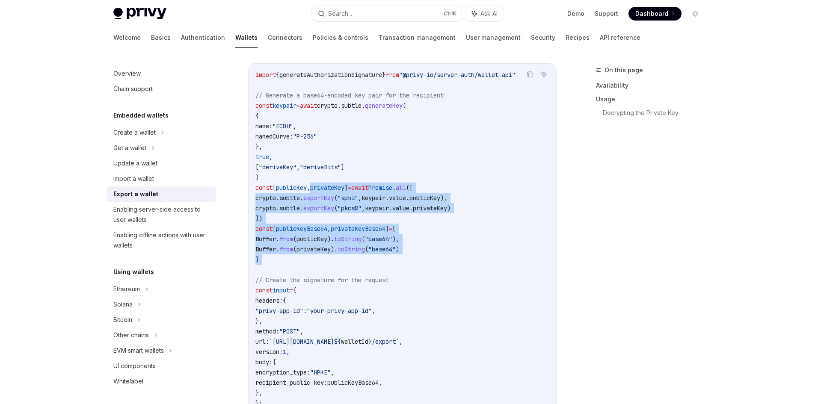
drag, startPoint x: 420, startPoint y: 262, endPoint x: 295, endPoint y: 166, distance: 157.5
click at [305, 177] on code "import { generateAuthorizationSignature } from "@privy-io/server-auth/wallet-ap…" at bounding box center [472, 352] width 435 height 565
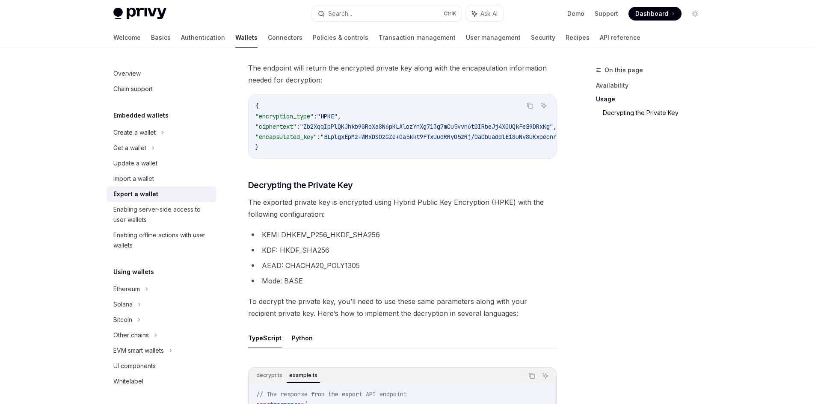
scroll to position [1052, 0]
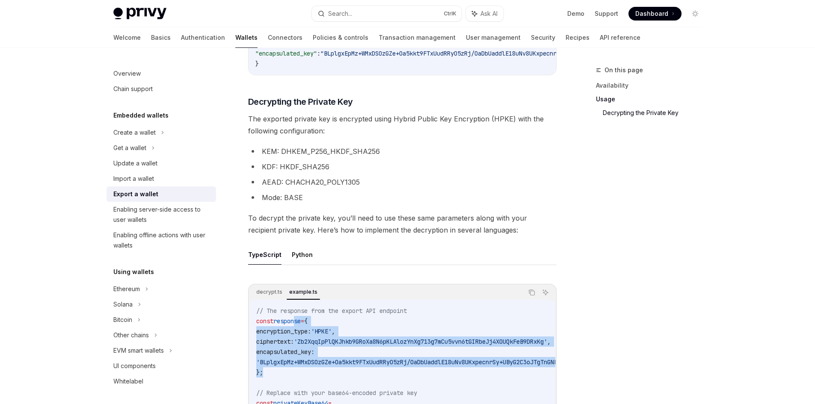
drag, startPoint x: 296, startPoint y: 326, endPoint x: 414, endPoint y: 374, distance: 127.3
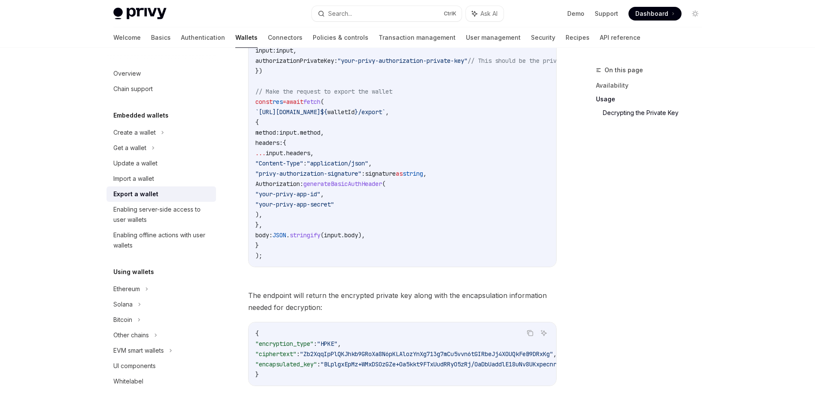
scroll to position [667, 0]
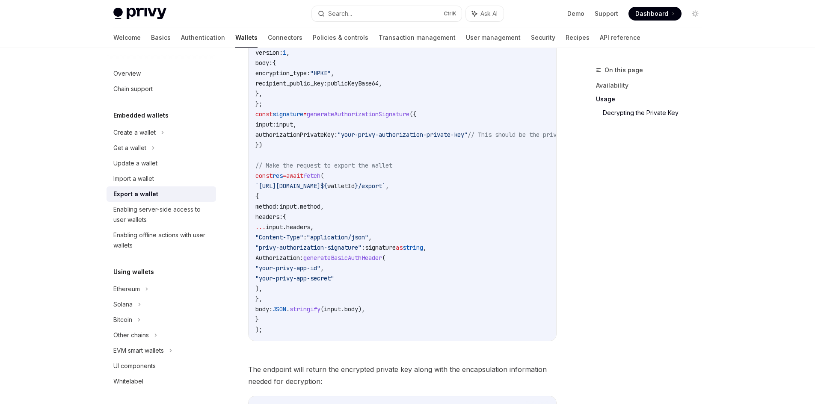
click at [368, 259] on span "generateBasicAuthHeader" at bounding box center [342, 258] width 79 height 8
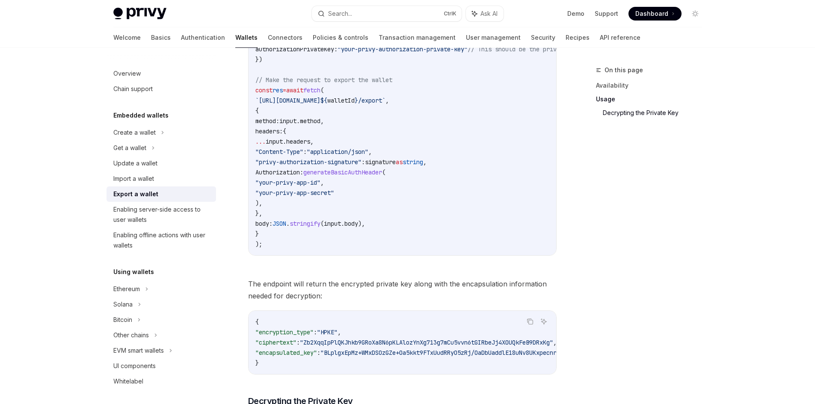
copy span "generateBasicAuthHeader"
